Goal: Information Seeking & Learning: Find specific fact

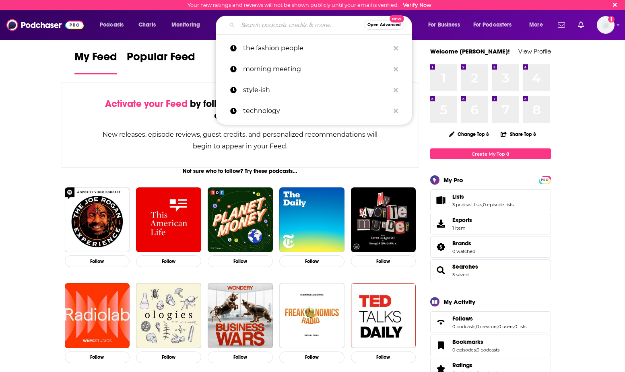
click at [266, 31] on input "Search podcasts, credits, & more..." at bounding box center [301, 25] width 126 height 13
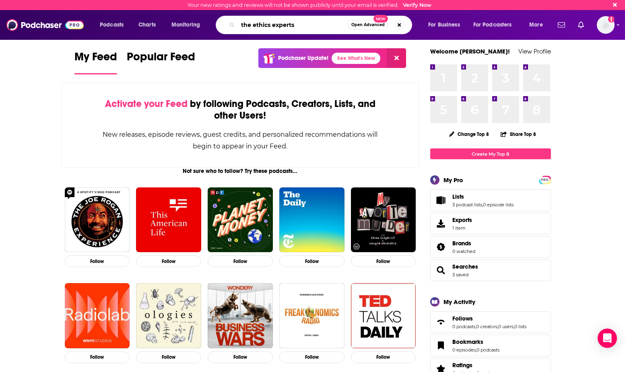
type input "the ethics experts"
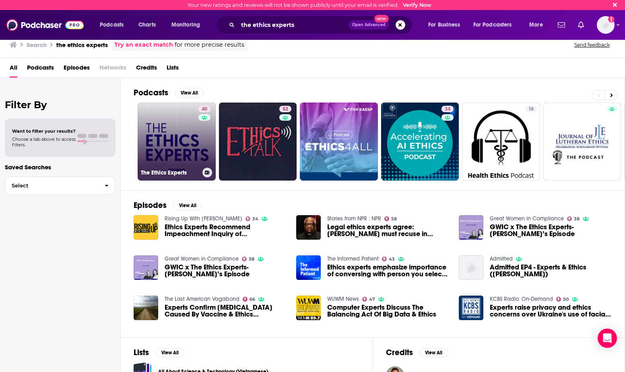
click at [173, 133] on link "40 The Ethics Experts" at bounding box center [177, 142] width 78 height 78
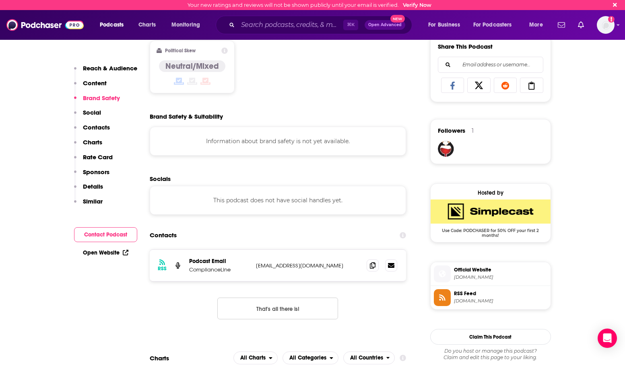
scroll to position [506, 0]
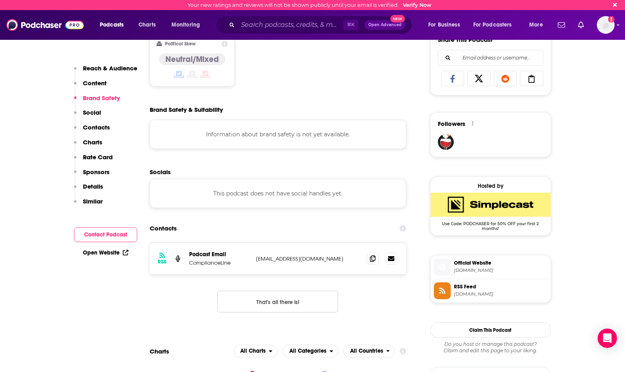
click at [95, 186] on p "Details" at bounding box center [93, 187] width 20 height 8
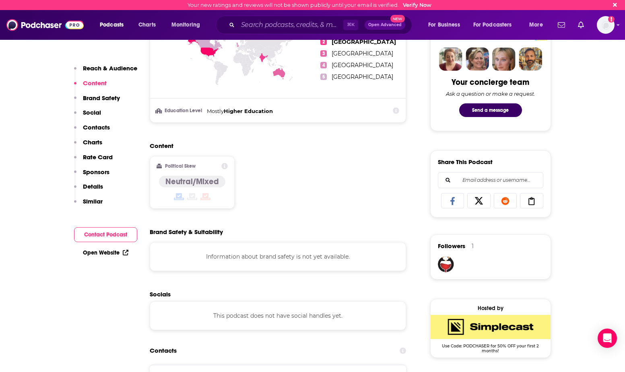
scroll to position [382, 0]
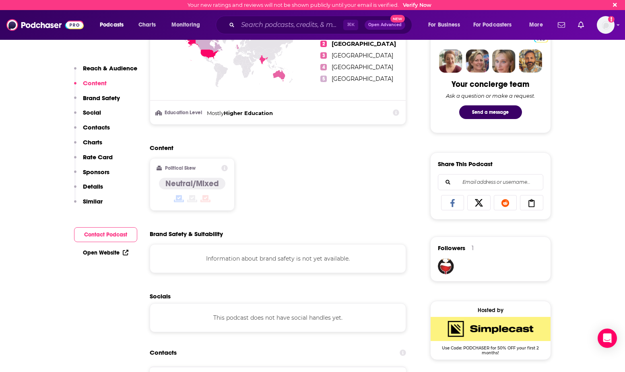
click at [128, 70] on p "Reach & Audience" at bounding box center [110, 68] width 54 height 8
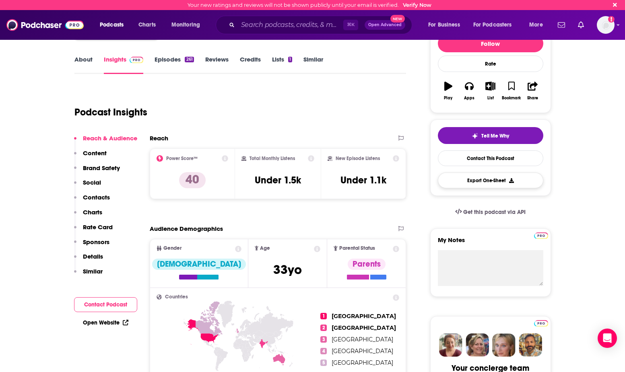
scroll to position [83, 0]
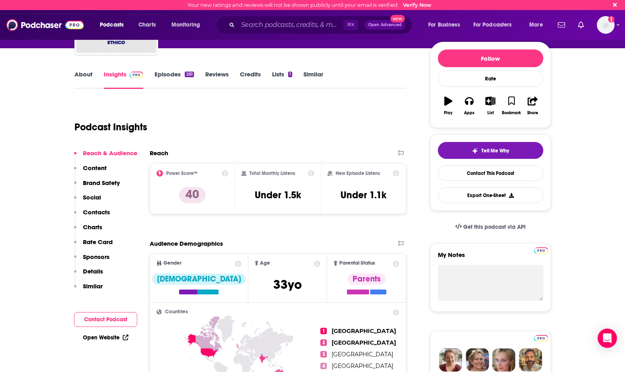
click at [446, 104] on icon "button" at bounding box center [448, 101] width 8 height 9
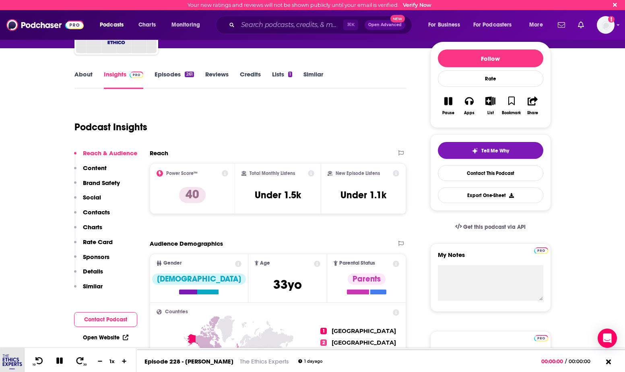
click at [446, 104] on icon "button" at bounding box center [448, 101] width 8 height 8
click at [203, 25] on button "Monitoring" at bounding box center [188, 25] width 45 height 13
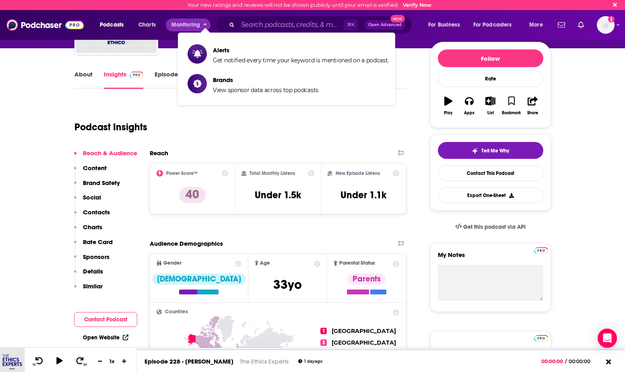
click at [160, 104] on div "Podcast Insights" at bounding box center [236, 122] width 325 height 41
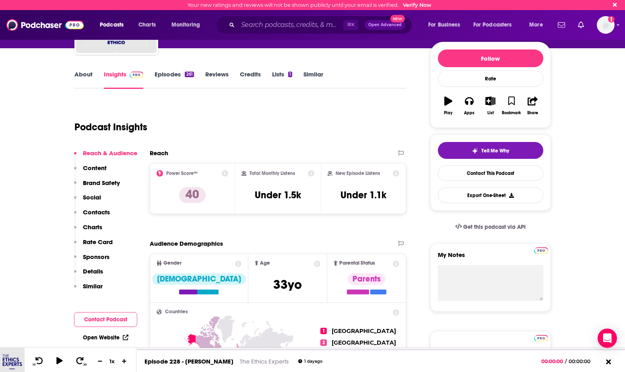
click at [165, 81] on link "Episodes 261" at bounding box center [173, 79] width 39 height 19
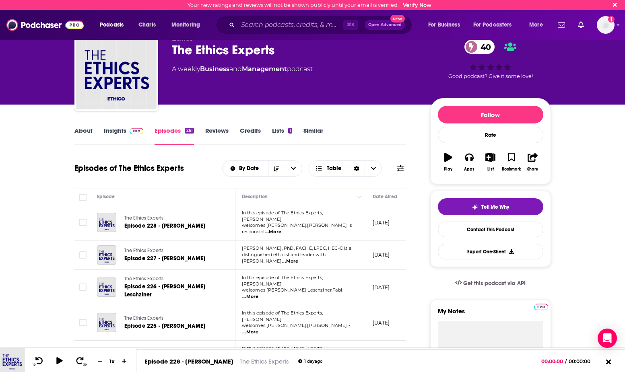
scroll to position [29, 0]
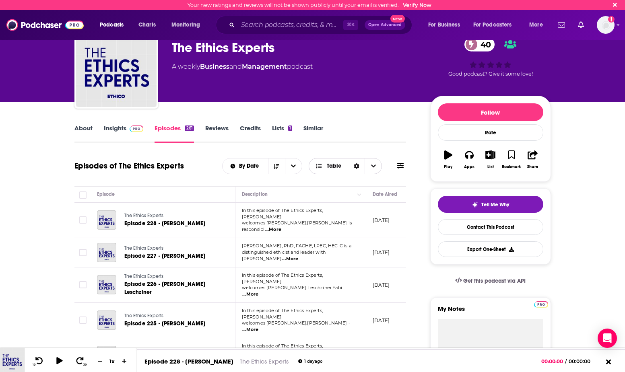
click at [377, 163] on span "Choose View" at bounding box center [372, 166] width 17 height 15
drag, startPoint x: 374, startPoint y: 164, endPoint x: 381, endPoint y: 164, distance: 6.4
click at [374, 164] on icon "Choose View" at bounding box center [373, 166] width 5 height 6
click at [402, 164] on icon at bounding box center [400, 166] width 6 height 6
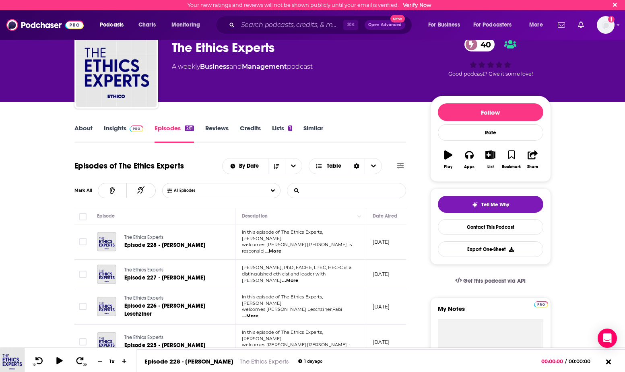
drag, startPoint x: 303, startPoint y: 189, endPoint x: 299, endPoint y: 189, distance: 4.0
click at [302, 189] on input "List Search Input" at bounding box center [329, 190] width 84 height 14
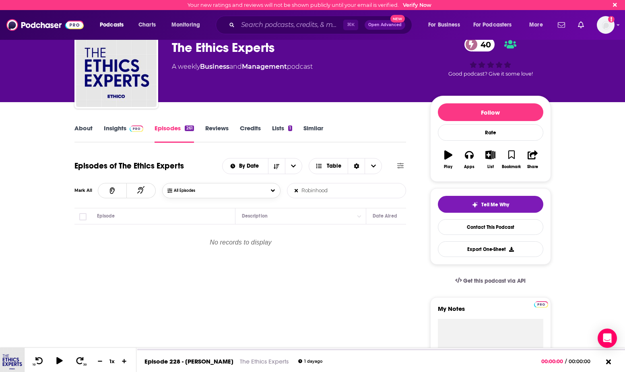
click at [206, 190] on span "All Episodes" at bounding box center [192, 190] width 37 height 5
click at [328, 193] on input "Robinhood" at bounding box center [329, 190] width 84 height 14
click at [175, 220] on div "Episode" at bounding box center [163, 216] width 132 height 10
click at [129, 215] on div "Episode" at bounding box center [163, 216] width 132 height 10
click at [196, 198] on div "Episodes of The Ethics Experts By Date Table Mark All All Episodes Robinhood Li…" at bounding box center [240, 182] width 332 height 53
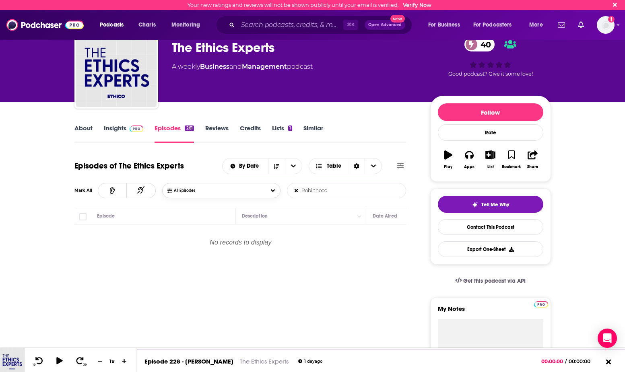
click at [196, 194] on button "All Episodes" at bounding box center [221, 190] width 118 height 15
click at [344, 193] on input "Robinhood" at bounding box center [329, 190] width 84 height 14
type input "R"
type input "c"
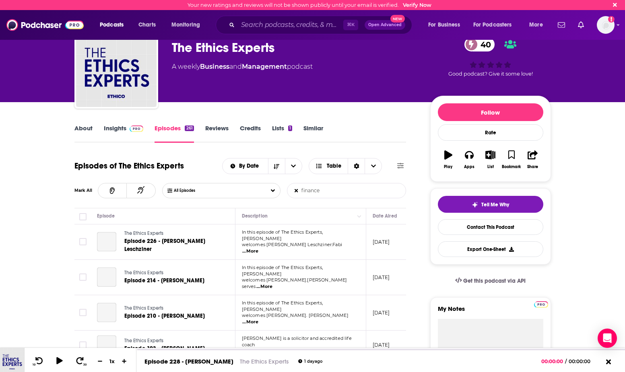
scroll to position [41, 0]
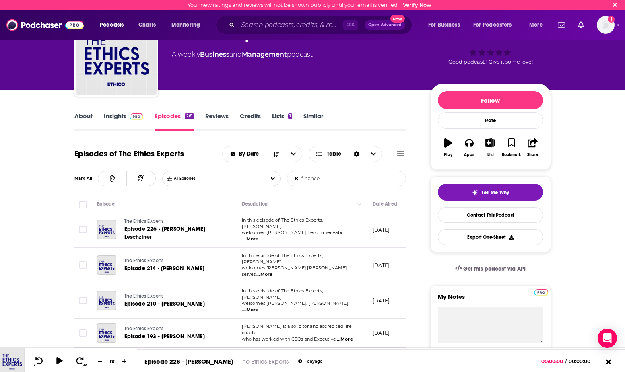
click at [258, 236] on span "...More" at bounding box center [250, 239] width 16 height 6
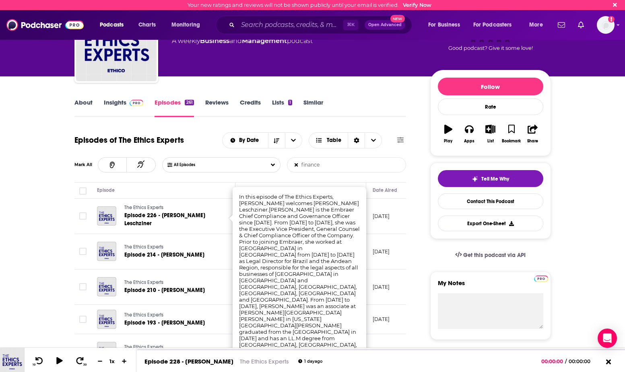
scroll to position [56, 0]
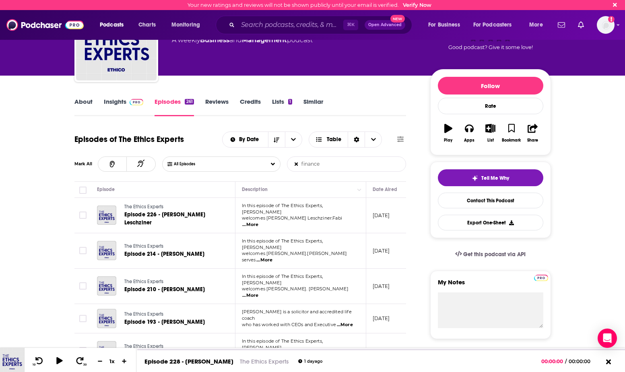
click at [376, 237] on td "[DATE]" at bounding box center [392, 250] width 52 height 35
click at [272, 257] on span "...More" at bounding box center [264, 260] width 16 height 6
click at [398, 230] on td "[DATE]" at bounding box center [392, 215] width 52 height 35
click at [348, 322] on span "...More" at bounding box center [345, 325] width 16 height 6
click at [374, 287] on td "[DATE]" at bounding box center [392, 286] width 52 height 35
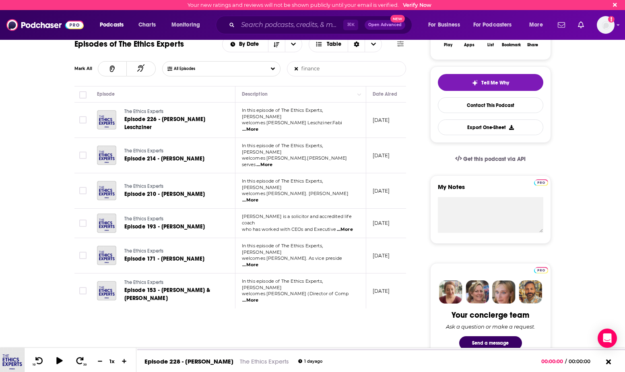
scroll to position [152, 0]
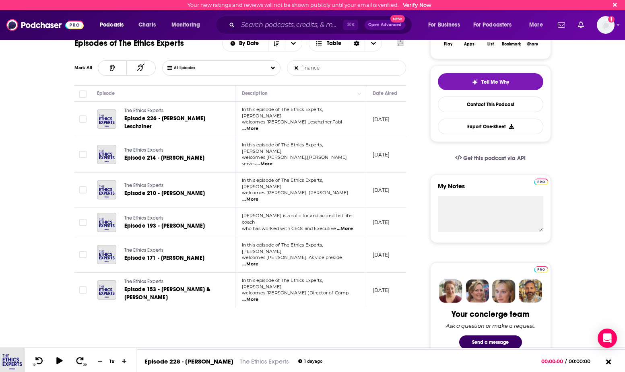
click at [345, 278] on p "In this episode of The Ethics Experts, [PERSON_NAME]" at bounding box center [300, 284] width 117 height 13
click at [258, 296] on span "...More" at bounding box center [250, 299] width 16 height 6
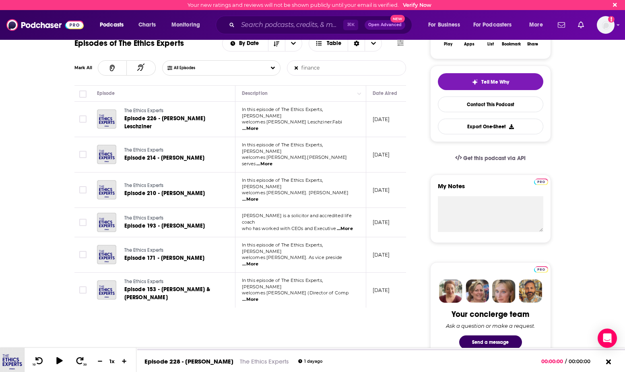
click at [258, 261] on span "...More" at bounding box center [250, 264] width 16 height 6
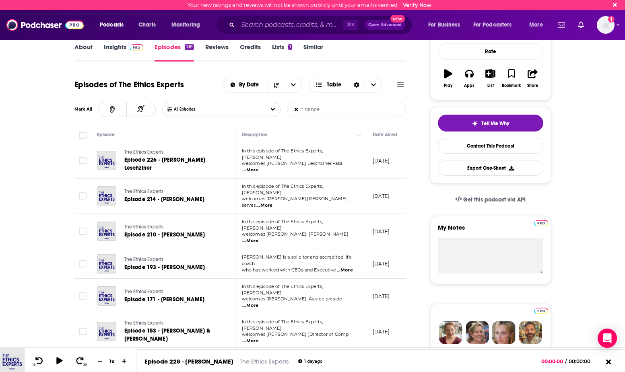
scroll to position [169, 0]
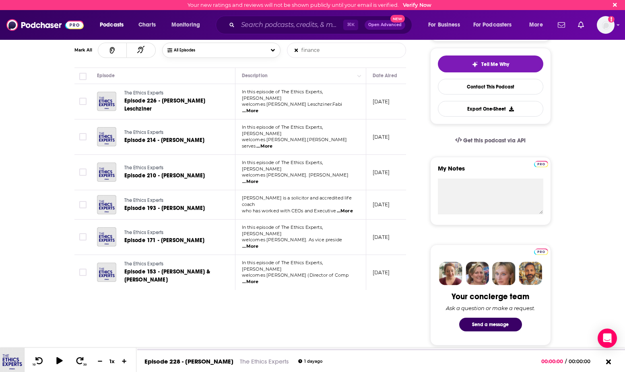
click at [212, 51] on button "All Episodes" at bounding box center [221, 50] width 118 height 15
click at [333, 48] on input "finance" at bounding box center [329, 50] width 84 height 14
drag, startPoint x: 255, startPoint y: 42, endPoint x: 240, endPoint y: 41, distance: 14.9
click at [240, 41] on div "Episodes of The Ethics Experts By Date Table Mark All All Episodes finance List…" at bounding box center [240, 41] width 332 height 53
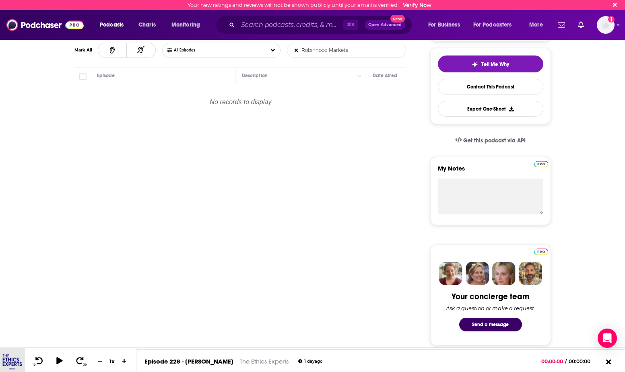
type input "Robinhood Markets"
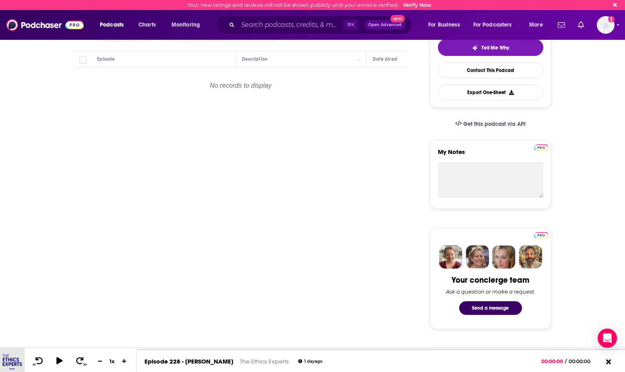
scroll to position [185, 0]
click at [119, 40] on button at bounding box center [112, 34] width 29 height 15
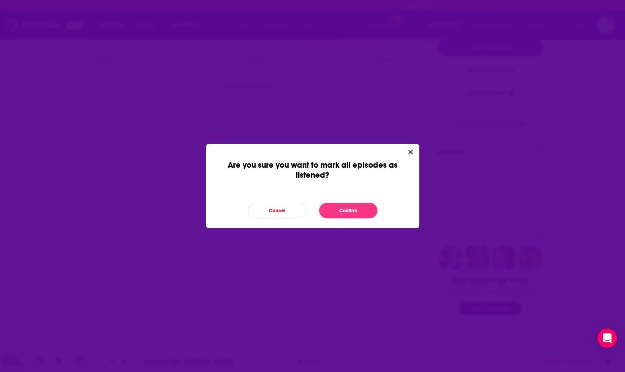
scroll to position [0, 0]
click at [407, 154] on button "Close" at bounding box center [410, 152] width 11 height 10
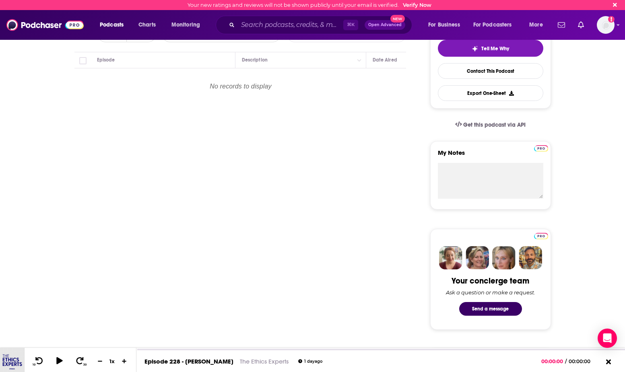
scroll to position [187, 0]
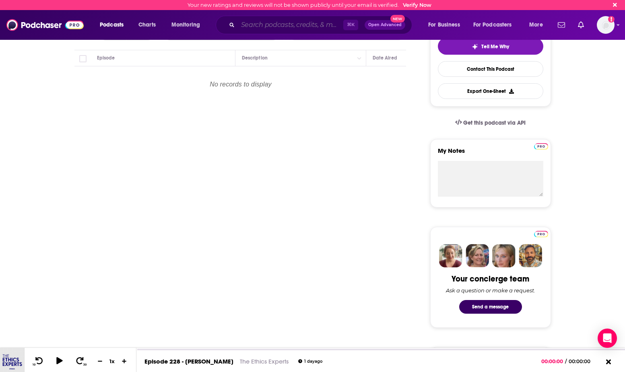
click at [293, 24] on input "Search podcasts, credits, & more..." at bounding box center [290, 25] width 105 height 13
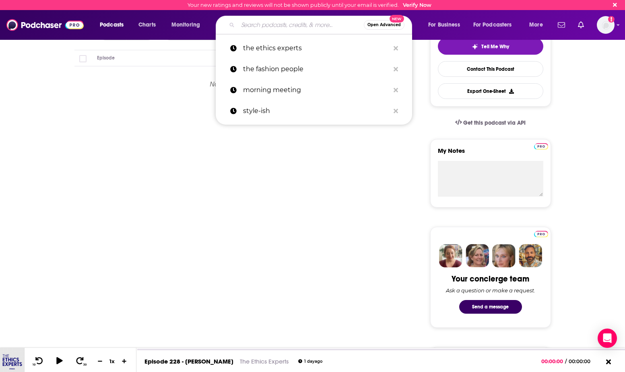
scroll to position [189, 0]
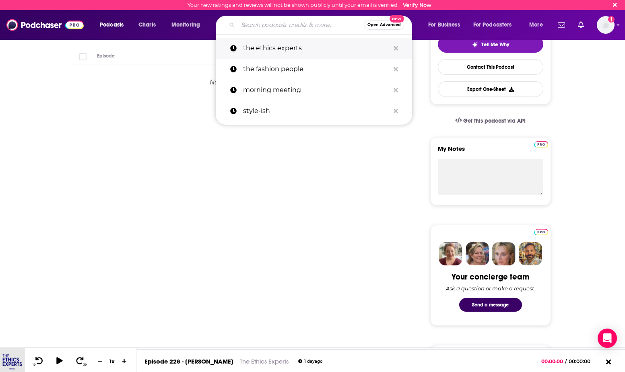
click at [277, 44] on p "the ethics experts" at bounding box center [316, 48] width 146 height 21
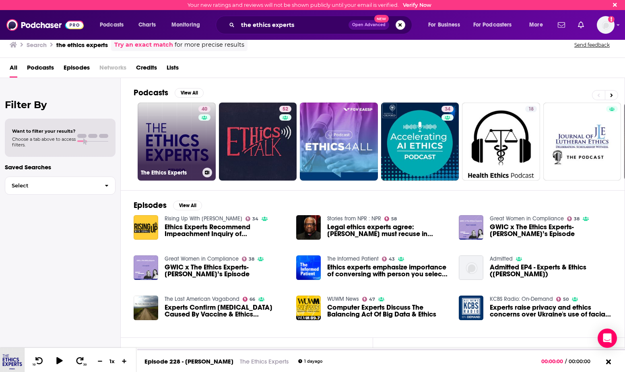
click at [179, 141] on link "40 The Ethics Experts" at bounding box center [177, 142] width 78 height 78
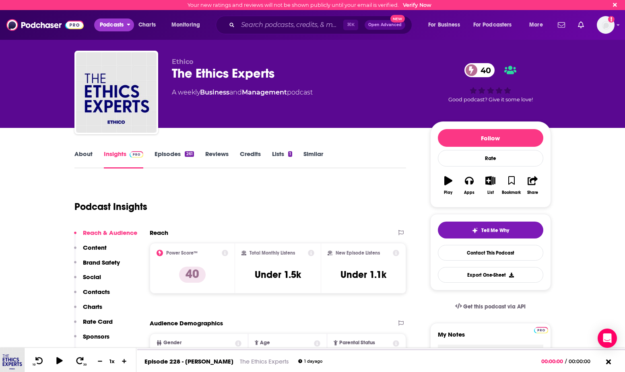
click at [119, 29] on span "Podcasts" at bounding box center [112, 24] width 24 height 11
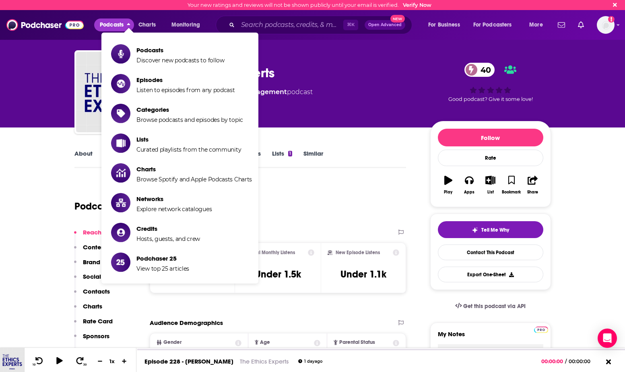
scroll to position [1, 0]
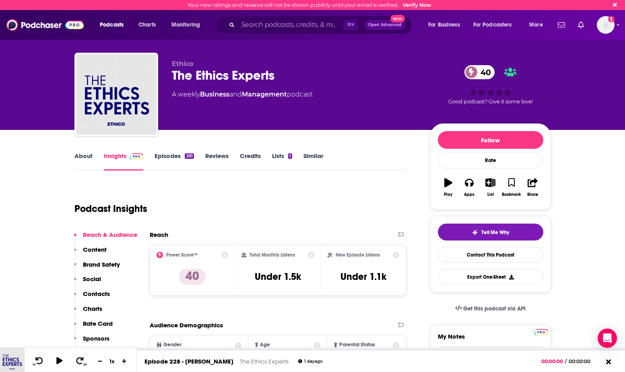
click at [165, 153] on link "Episodes 261" at bounding box center [173, 161] width 39 height 19
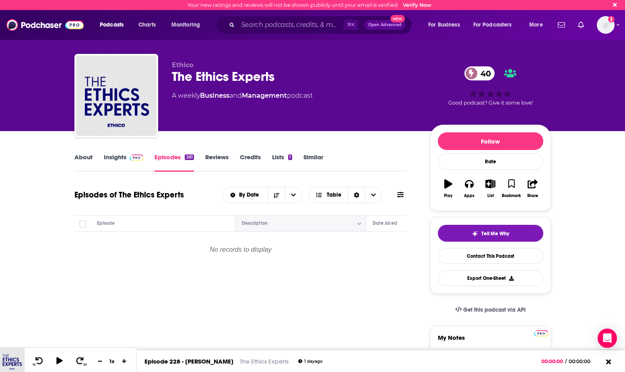
click at [317, 224] on button "Move" at bounding box center [299, 223] width 117 height 10
click at [399, 198] on span at bounding box center [400, 195] width 6 height 8
click at [328, 226] on form "List Search Input Search Episodes..." at bounding box center [346, 219] width 119 height 15
click at [329, 221] on input "List Search Input" at bounding box center [329, 219] width 84 height 14
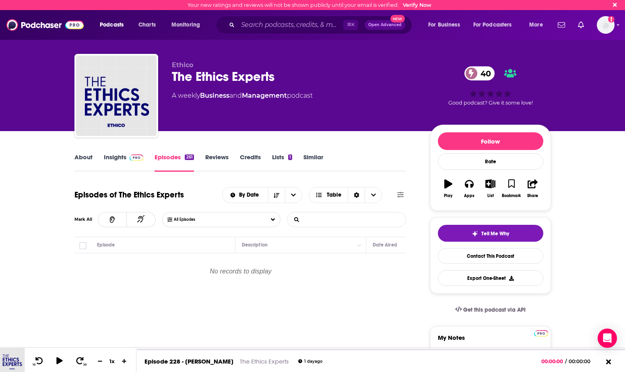
type input "Robinhood"
click at [197, 247] on div "Episode" at bounding box center [163, 245] width 132 height 10
drag, startPoint x: 153, startPoint y: 238, endPoint x: 185, endPoint y: 235, distance: 31.9
click at [154, 238] on th "Episode" at bounding box center [163, 245] width 145 height 16
click at [204, 224] on button "All Episodes" at bounding box center [221, 219] width 118 height 15
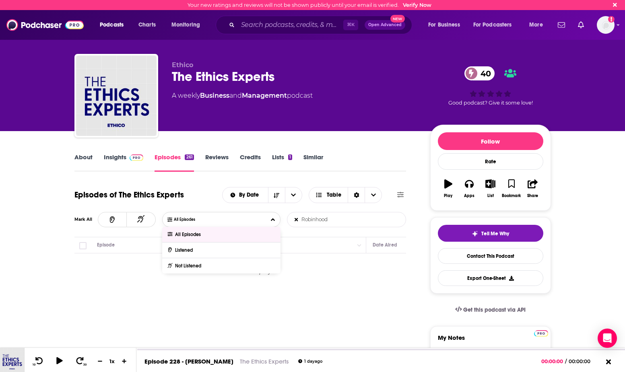
click at [204, 240] on div "All Episodes" at bounding box center [221, 234] width 118 height 15
click at [340, 221] on input "Robinhood" at bounding box center [329, 219] width 84 height 14
drag, startPoint x: 340, startPoint y: 221, endPoint x: 297, endPoint y: 206, distance: 45.2
click at [297, 206] on div "Episodes of The Ethics Experts By Date Table Mark All All Episodes Robinhood Li…" at bounding box center [240, 211] width 332 height 53
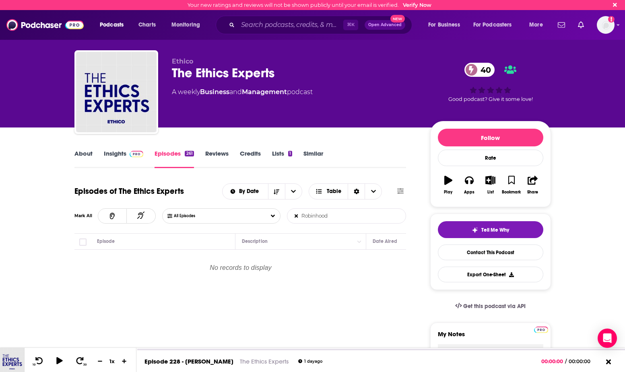
click at [335, 217] on input "Robinhood" at bounding box center [329, 216] width 84 height 14
click at [245, 220] on button "All Episodes" at bounding box center [221, 215] width 118 height 15
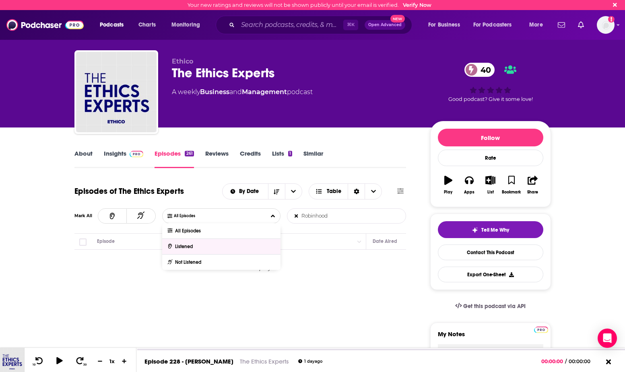
click at [349, 261] on p "No records to display" at bounding box center [241, 269] width 332 height 39
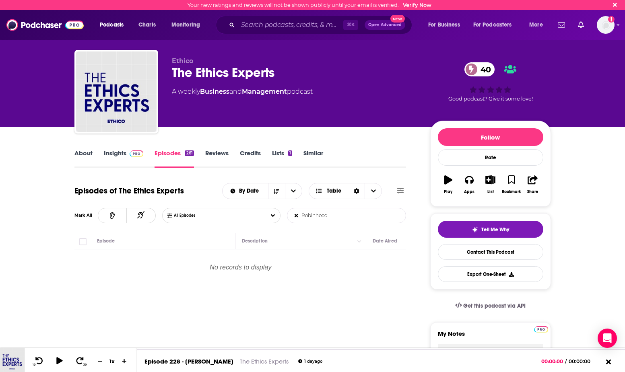
click at [337, 221] on input "Robinhood" at bounding box center [329, 215] width 84 height 14
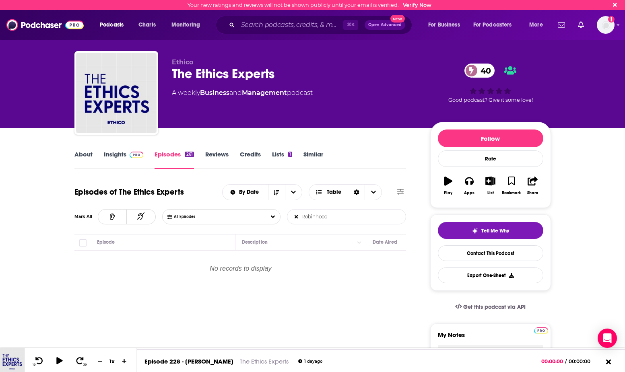
scroll to position [4, 0]
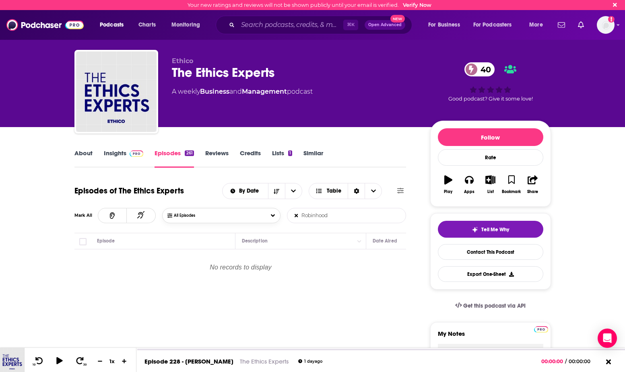
click at [209, 220] on button "All Episodes" at bounding box center [221, 215] width 118 height 15
click at [360, 265] on p "No records to display" at bounding box center [241, 269] width 332 height 39
click at [401, 193] on icon at bounding box center [400, 191] width 6 height 6
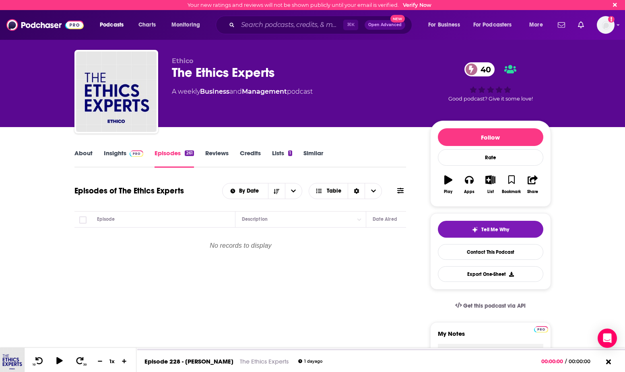
click at [395, 195] on div "By Date Table" at bounding box center [314, 191] width 184 height 16
click at [402, 194] on icon at bounding box center [400, 190] width 6 height 6
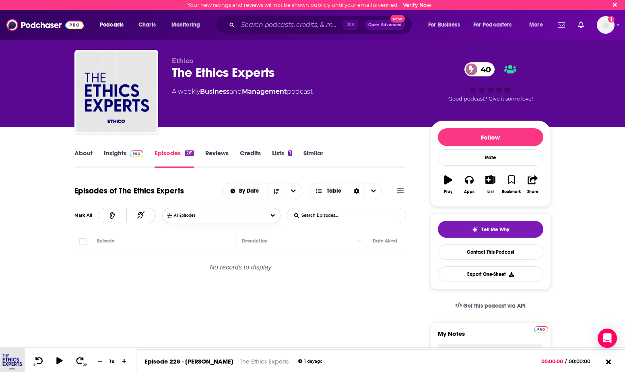
click at [233, 216] on button "All Episodes" at bounding box center [221, 215] width 118 height 15
click at [382, 279] on p "No records to display" at bounding box center [241, 269] width 332 height 39
drag, startPoint x: 229, startPoint y: 213, endPoint x: 254, endPoint y: 216, distance: 25.9
click at [229, 213] on button "All Episodes" at bounding box center [221, 215] width 118 height 15
click at [311, 216] on input "List Search Input" at bounding box center [329, 215] width 84 height 14
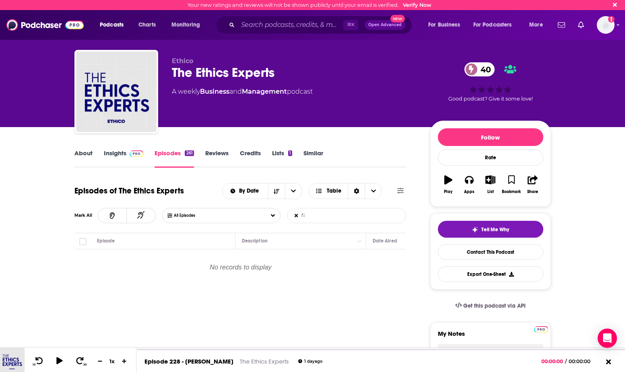
type input "f"
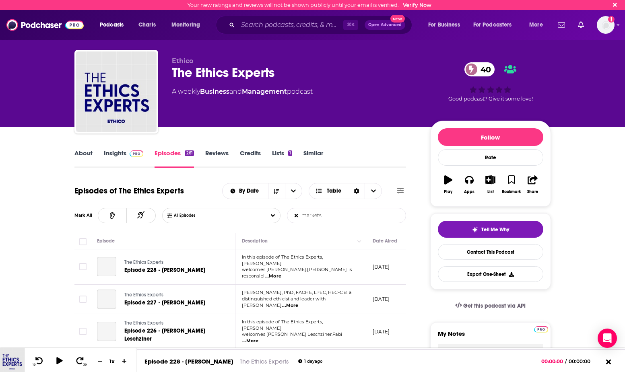
type input "markets"
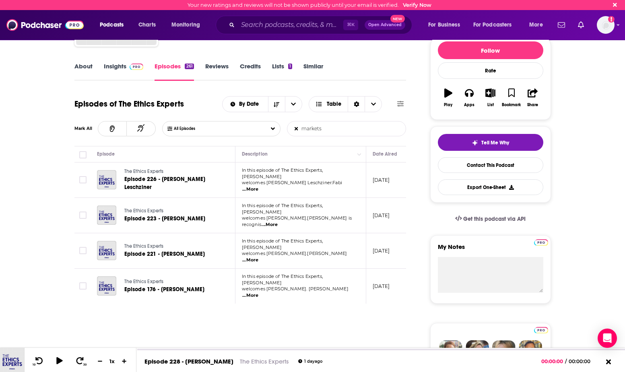
scroll to position [97, 0]
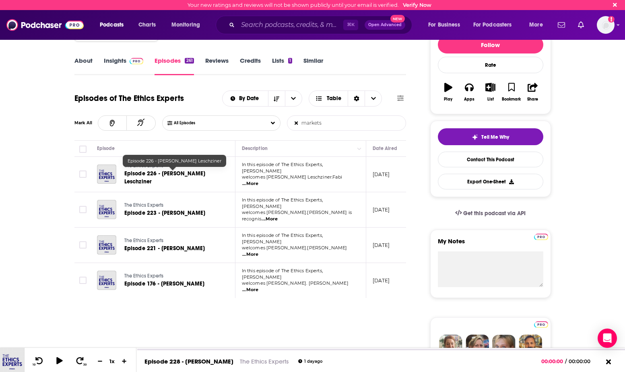
click at [177, 171] on span "Episode 226 - [PERSON_NAME] Leschziner" at bounding box center [164, 177] width 81 height 15
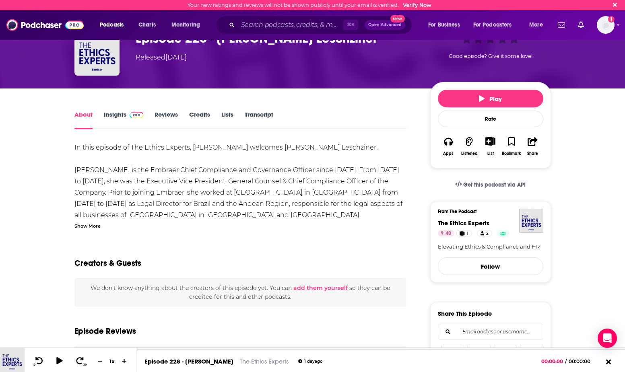
scroll to position [39, 0]
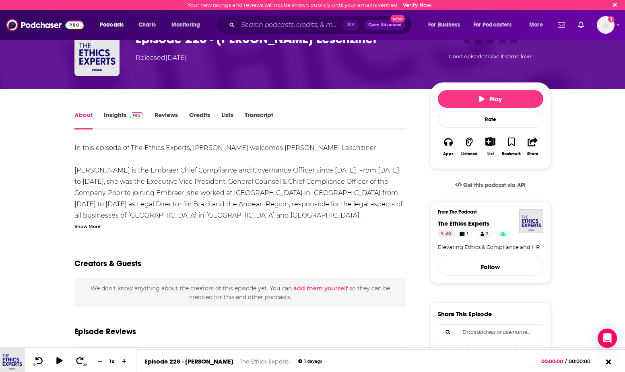
click at [261, 114] on link "Transcript" at bounding box center [259, 120] width 29 height 19
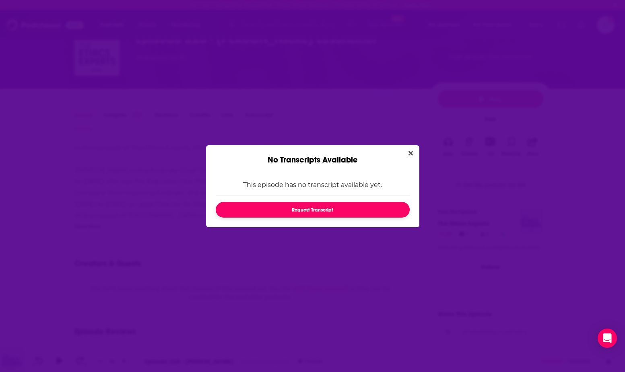
click at [314, 210] on button "Request Transcript" at bounding box center [313, 210] width 194 height 16
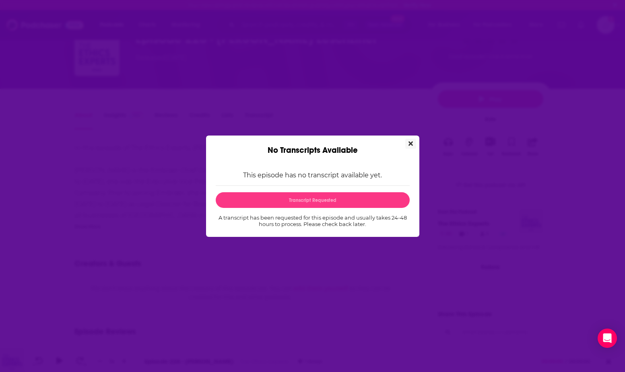
click at [406, 144] on button "Close" at bounding box center [410, 144] width 11 height 10
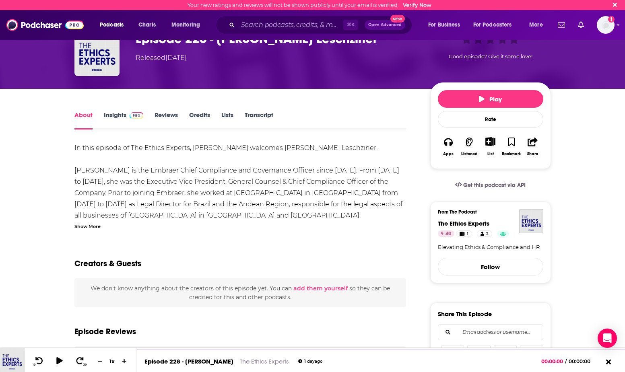
scroll to position [39, 0]
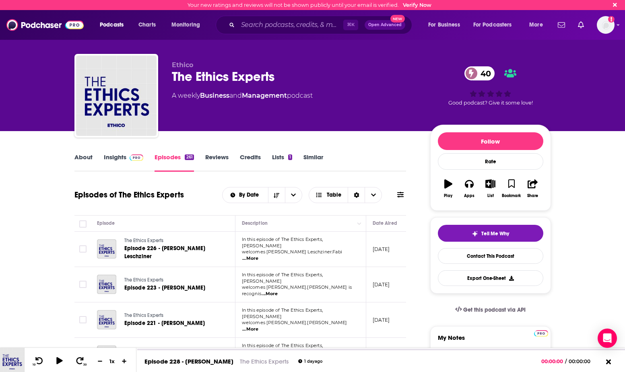
click at [397, 197] on icon at bounding box center [400, 194] width 6 height 6
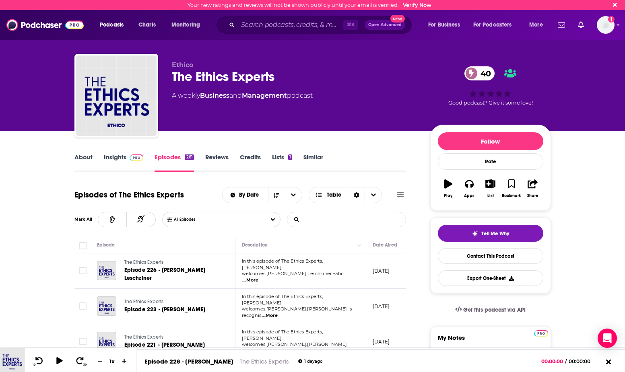
click at [317, 219] on input "List Search Input" at bounding box center [329, 219] width 84 height 14
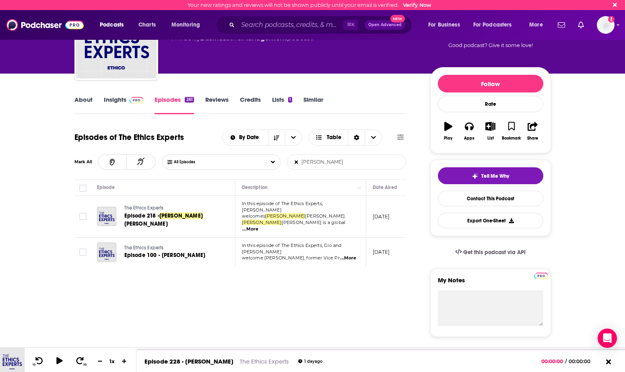
scroll to position [62, 0]
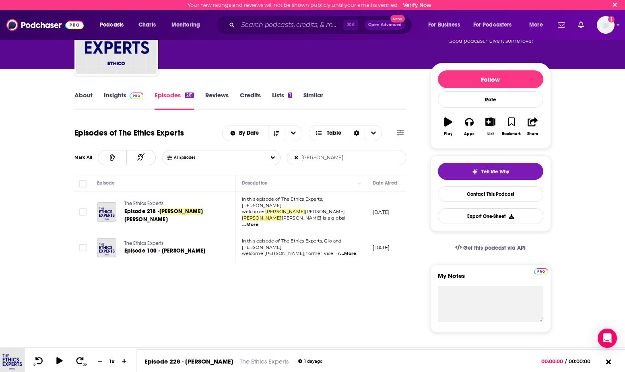
type input "[PERSON_NAME]"
click at [385, 209] on p "[DATE]" at bounding box center [381, 212] width 17 height 7
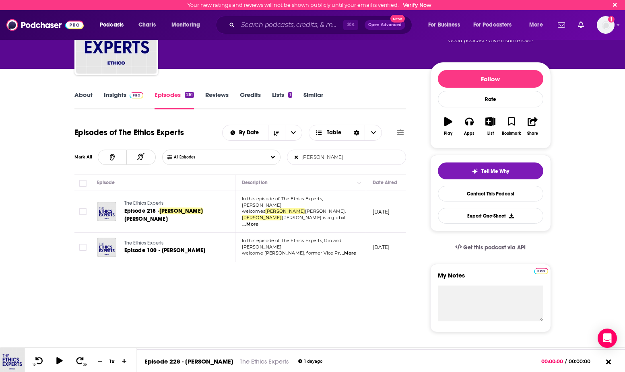
click at [383, 208] on p "[DATE]" at bounding box center [381, 211] width 17 height 7
click at [258, 221] on span "...More" at bounding box center [250, 224] width 16 height 6
click at [159, 211] on span "Episode 218 -" at bounding box center [141, 211] width 35 height 7
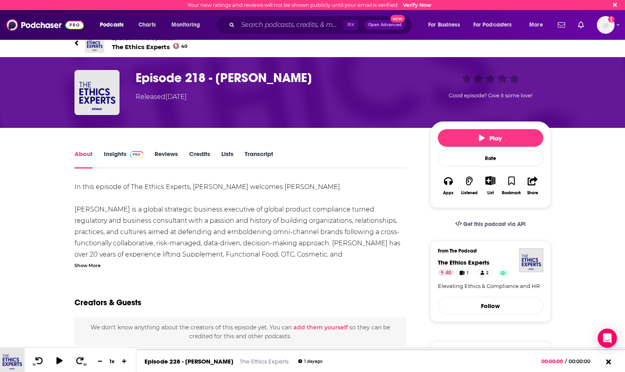
click at [258, 150] on div "About Insights Reviews Credits Lists Transcript" at bounding box center [240, 159] width 332 height 20
click at [257, 155] on link "Transcript" at bounding box center [259, 159] width 29 height 19
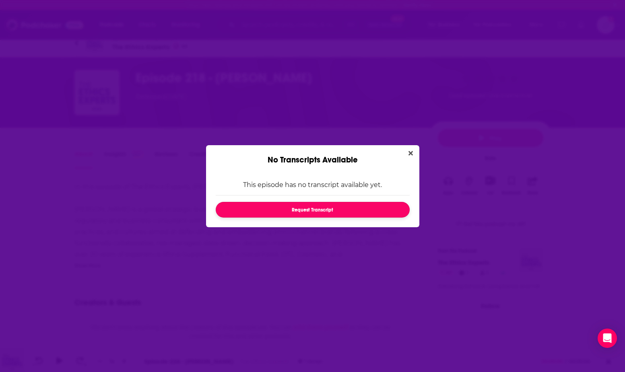
click at [321, 211] on button "Request Transcript" at bounding box center [313, 210] width 194 height 16
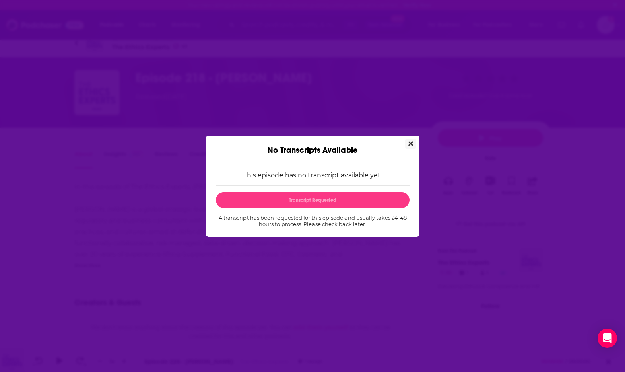
drag, startPoint x: 414, startPoint y: 144, endPoint x: 402, endPoint y: 154, distance: 16.5
click at [414, 144] on button "Close" at bounding box center [410, 144] width 11 height 10
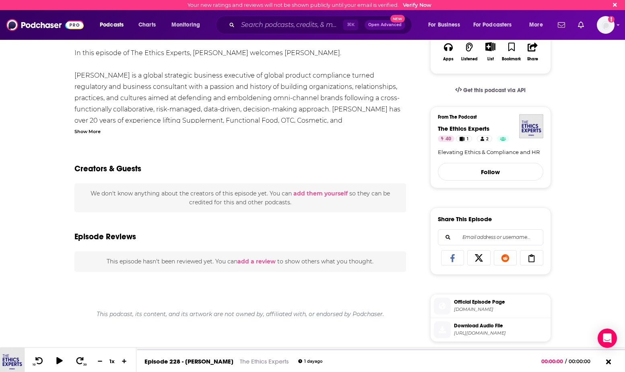
scroll to position [136, 0]
